Goal: Transaction & Acquisition: Subscribe to service/newsletter

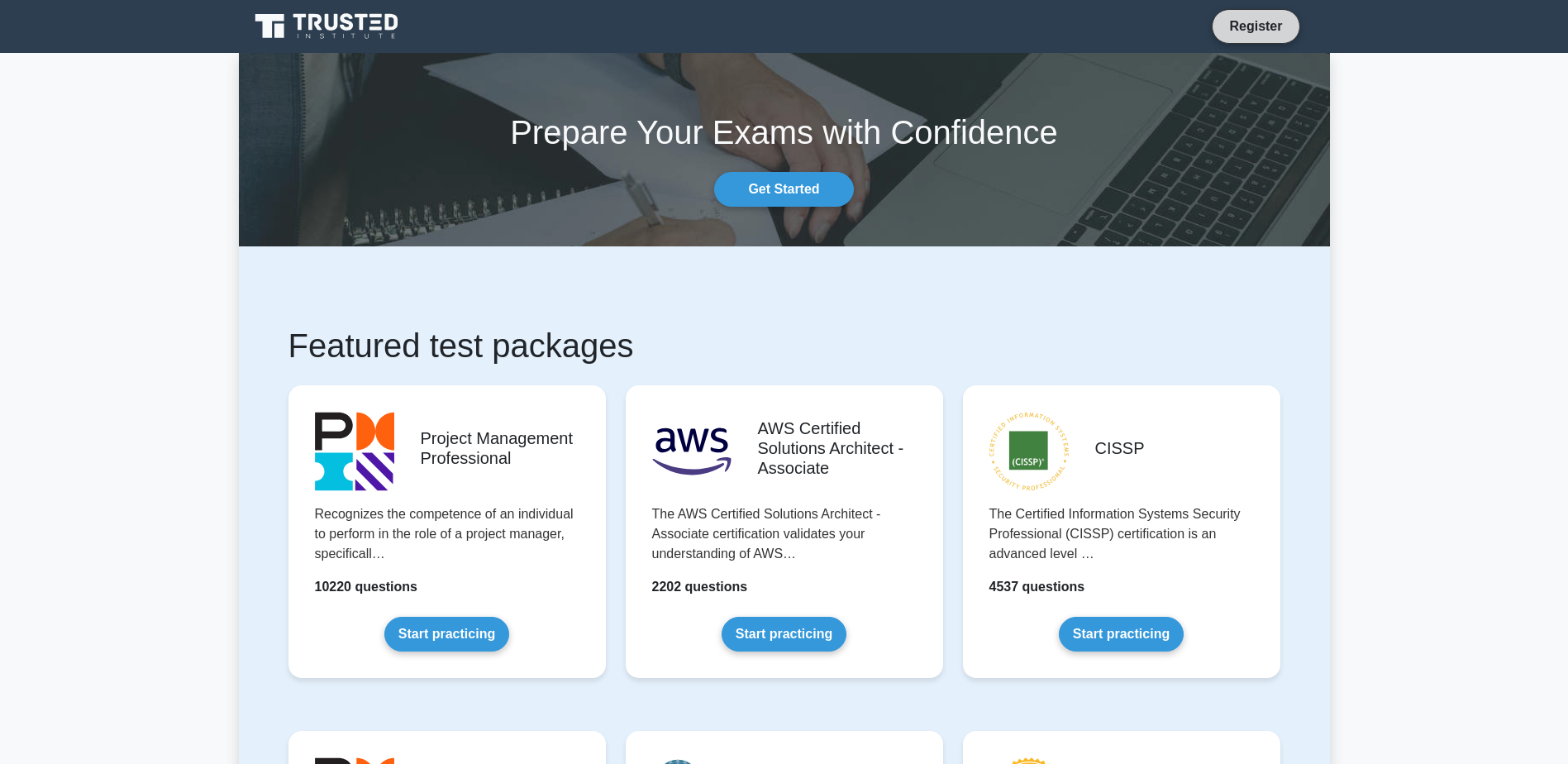
click at [1264, 23] on link "Register" at bounding box center [1256, 26] width 73 height 21
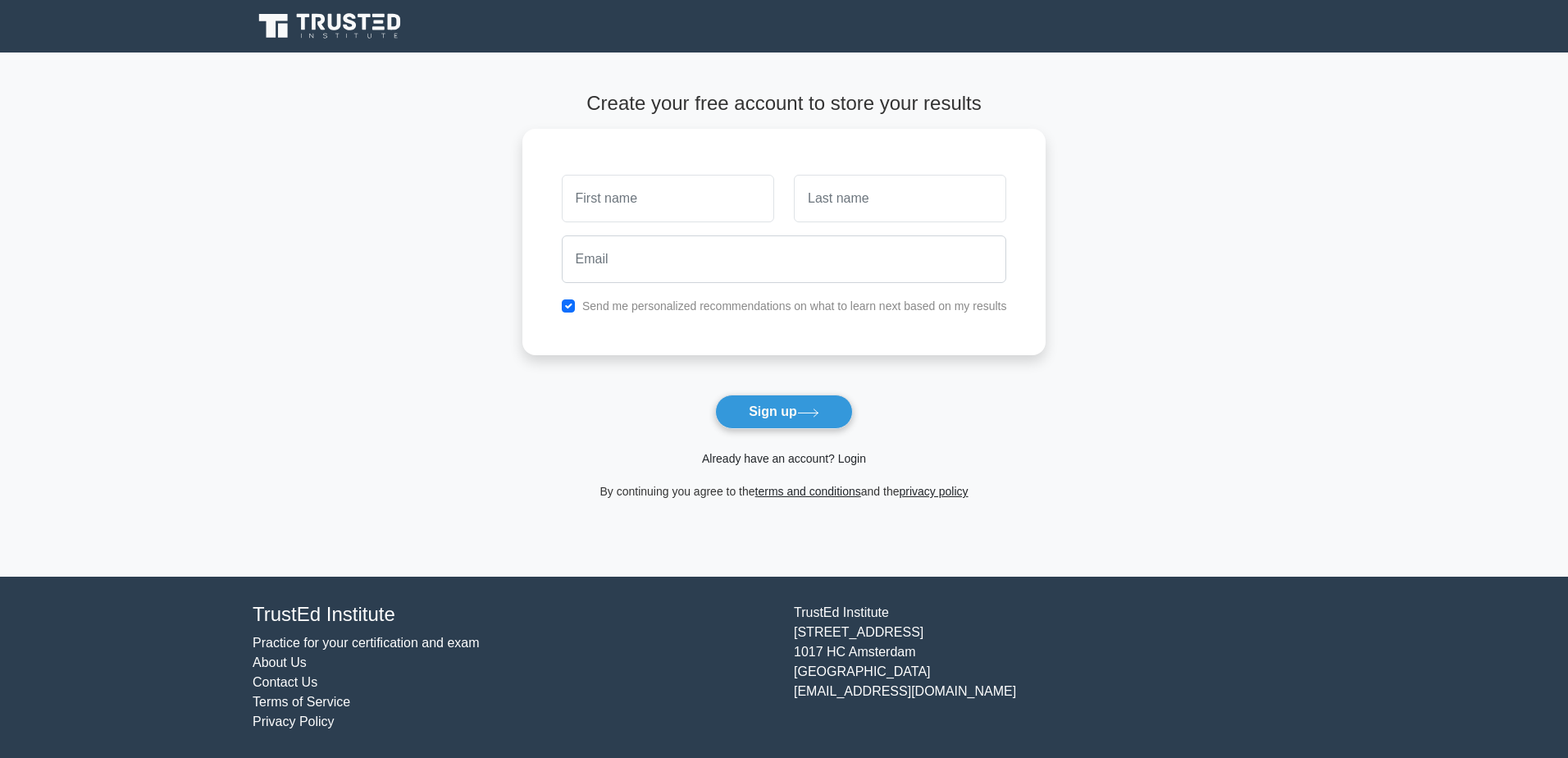
click at [797, 460] on link "Already have an account? Login" at bounding box center [784, 458] width 164 height 13
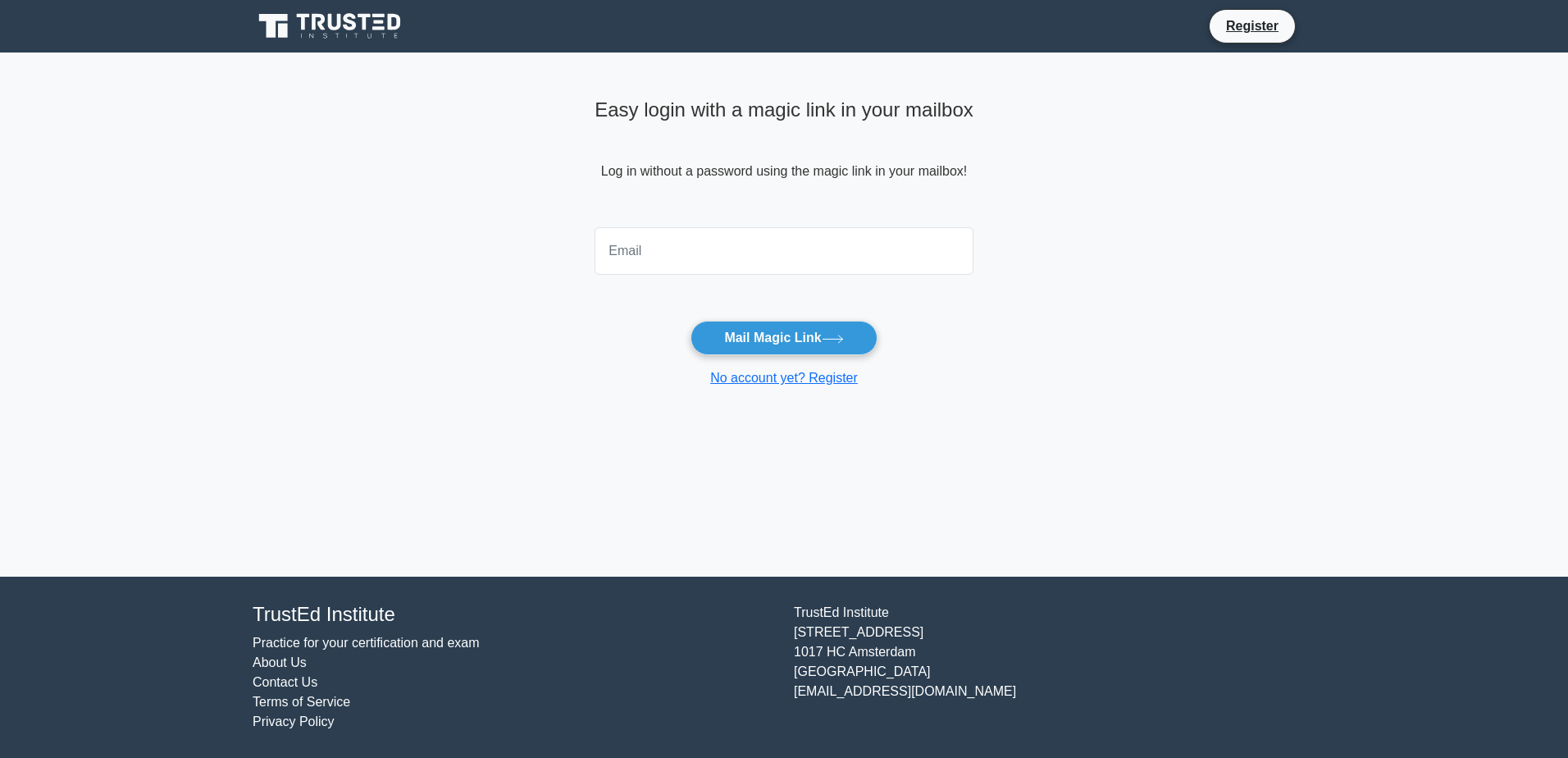
click at [673, 248] on input "email" at bounding box center [783, 250] width 379 height 47
type input "badar.haveli@yahoo.com"
click at [727, 285] on form "badar.haveli@yahoo.com Mail Magic Link No account yet? Register" at bounding box center [783, 304] width 379 height 167
click at [738, 329] on button "Mail Magic Link" at bounding box center [784, 338] width 186 height 34
